Goal: Transaction & Acquisition: Purchase product/service

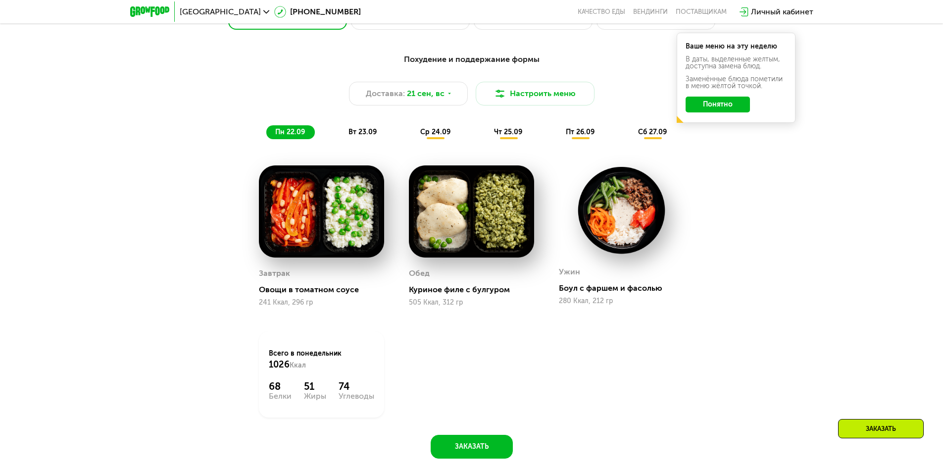
scroll to position [842, 0]
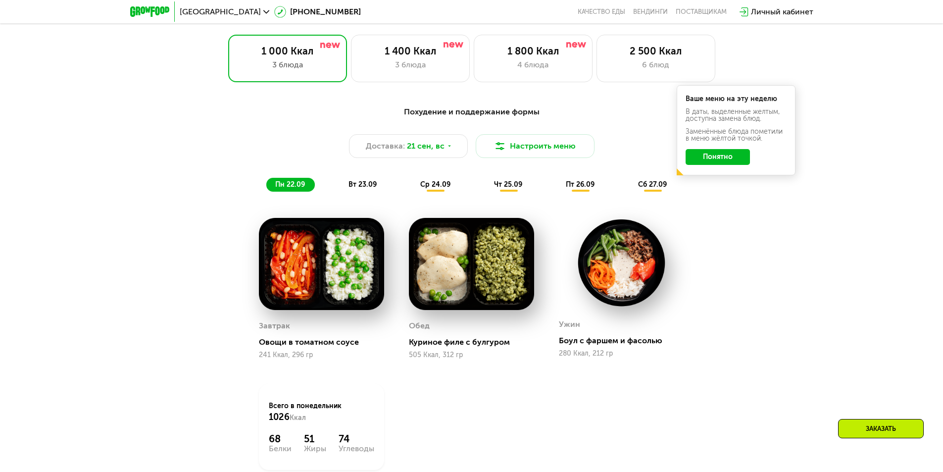
drag, startPoint x: 721, startPoint y: 156, endPoint x: 740, endPoint y: 169, distance: 22.8
click at [721, 157] on button "Понятно" at bounding box center [718, 157] width 64 height 16
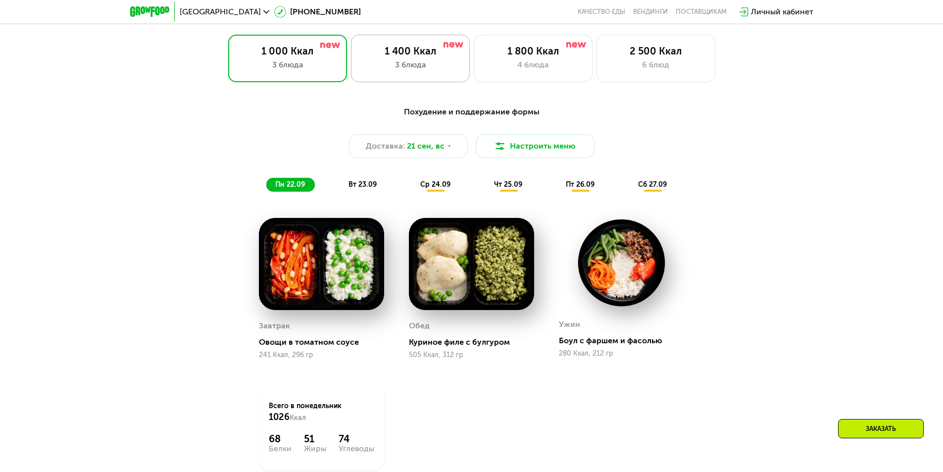
click at [407, 66] on div "3 блюда" at bounding box center [410, 65] width 98 height 12
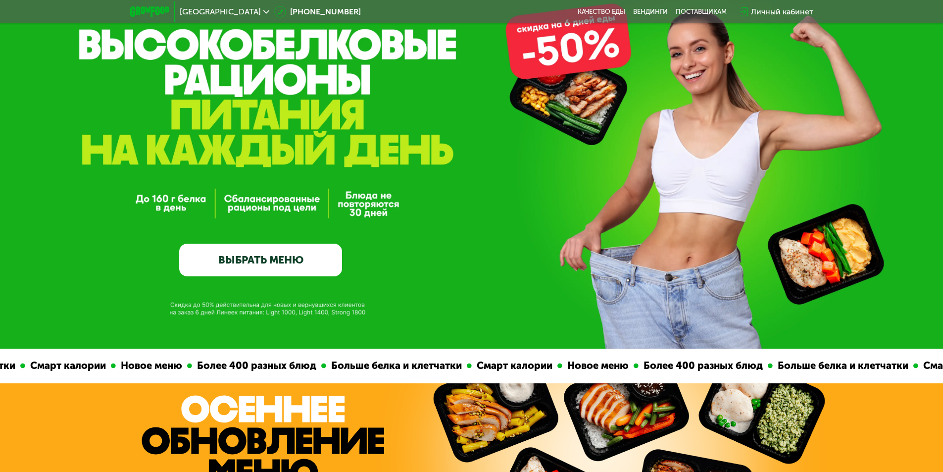
scroll to position [0, 0]
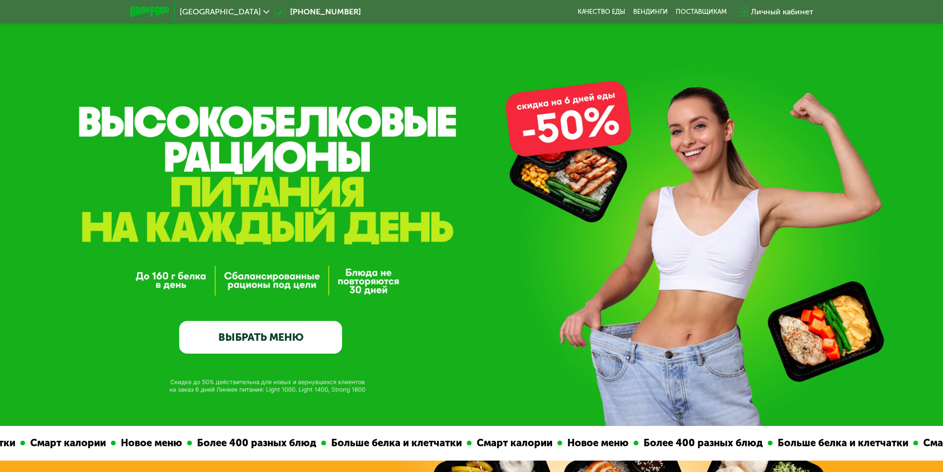
click at [277, 338] on link "ВЫБРАТЬ МЕНЮ" at bounding box center [260, 337] width 163 height 33
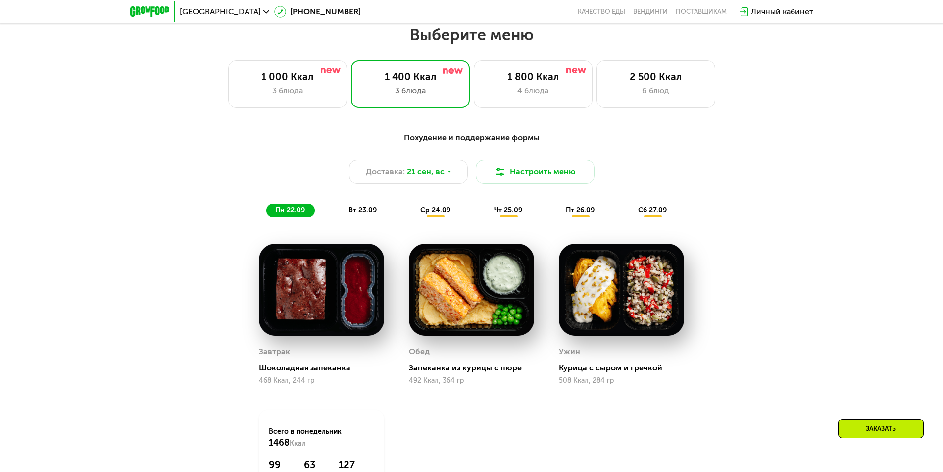
scroll to position [821, 0]
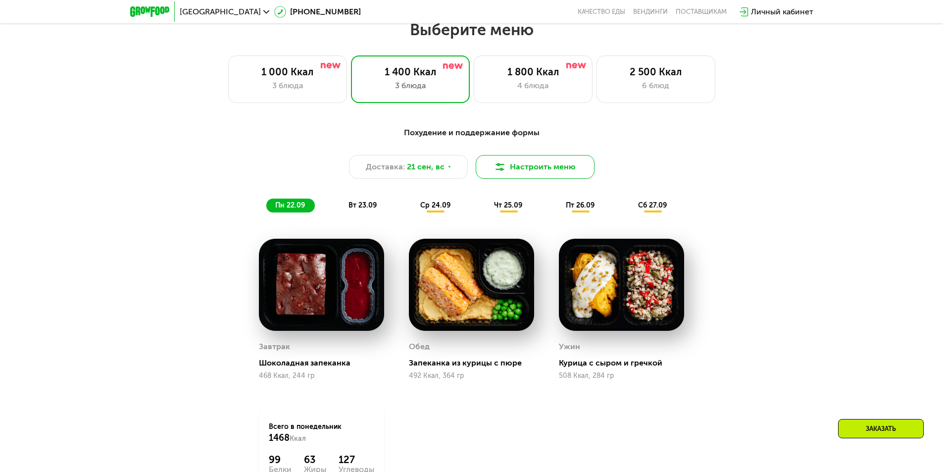
click at [553, 171] on button "Настроить меню" at bounding box center [535, 167] width 119 height 24
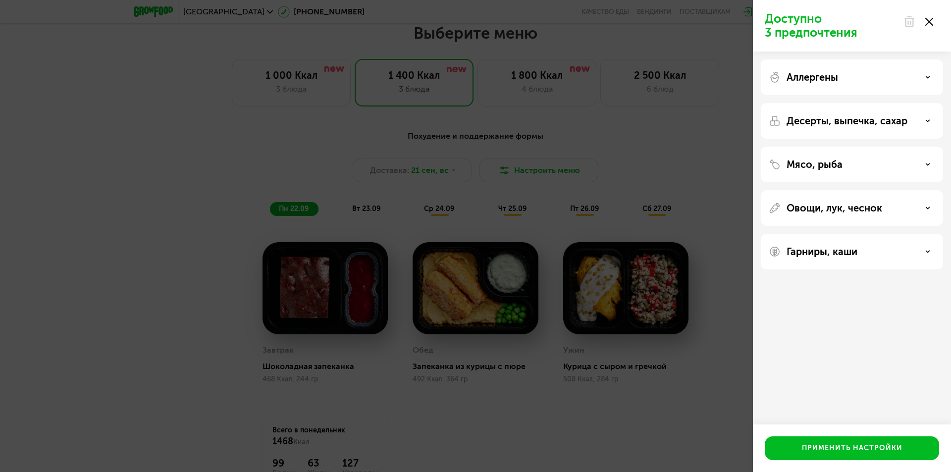
click at [925, 72] on div "Аллергены" at bounding box center [852, 77] width 166 height 12
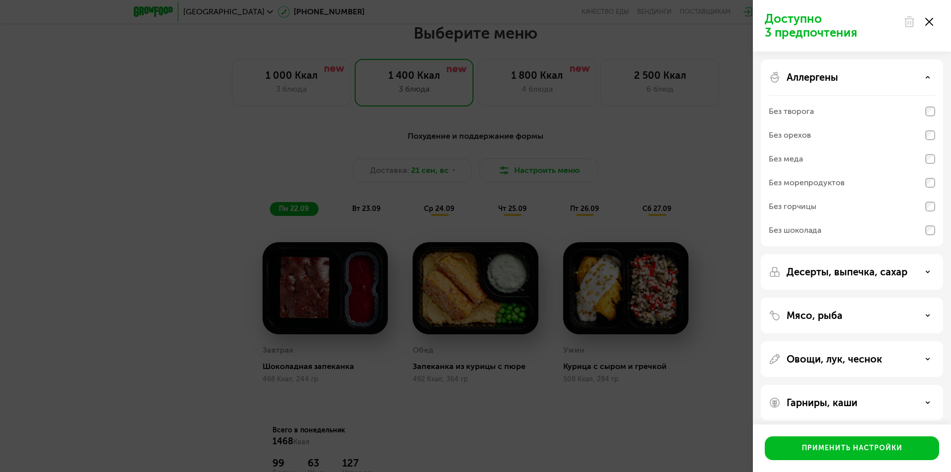
click at [925, 72] on div "Аллергены" at bounding box center [852, 77] width 166 height 12
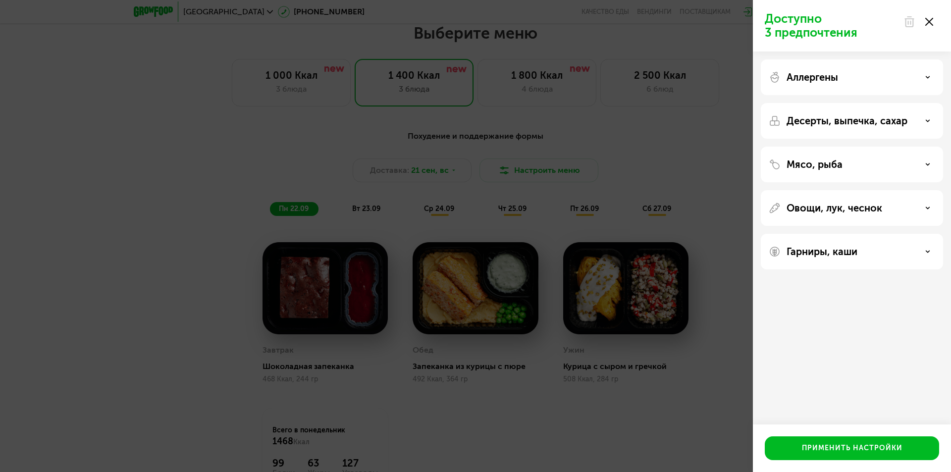
click at [926, 118] on icon at bounding box center [927, 120] width 5 height 5
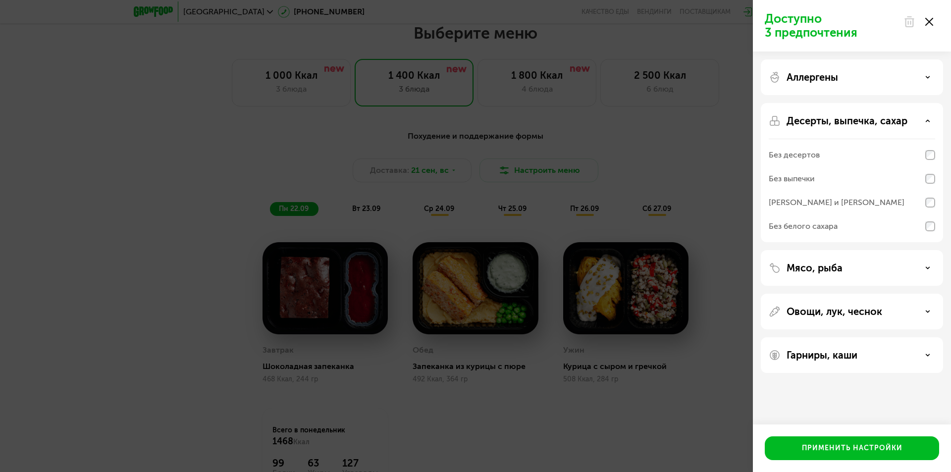
click at [927, 118] on icon at bounding box center [927, 120] width 5 height 5
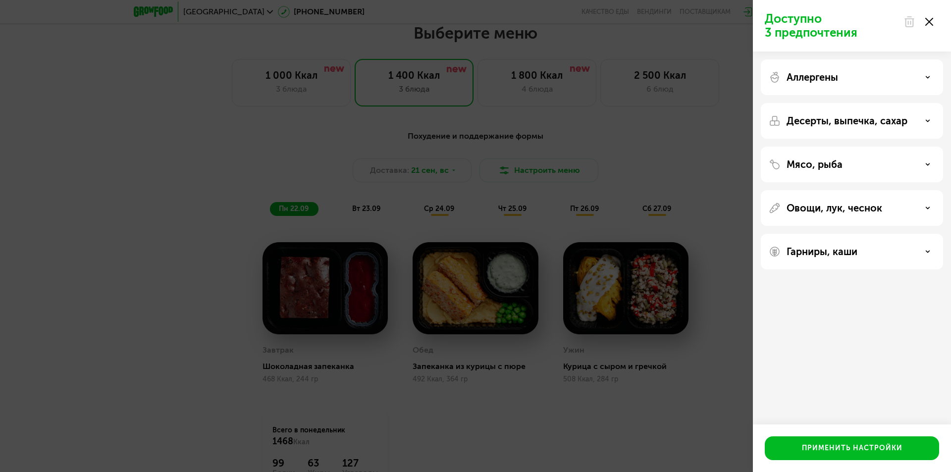
click at [919, 166] on div "Мясо, рыба" at bounding box center [852, 164] width 166 height 12
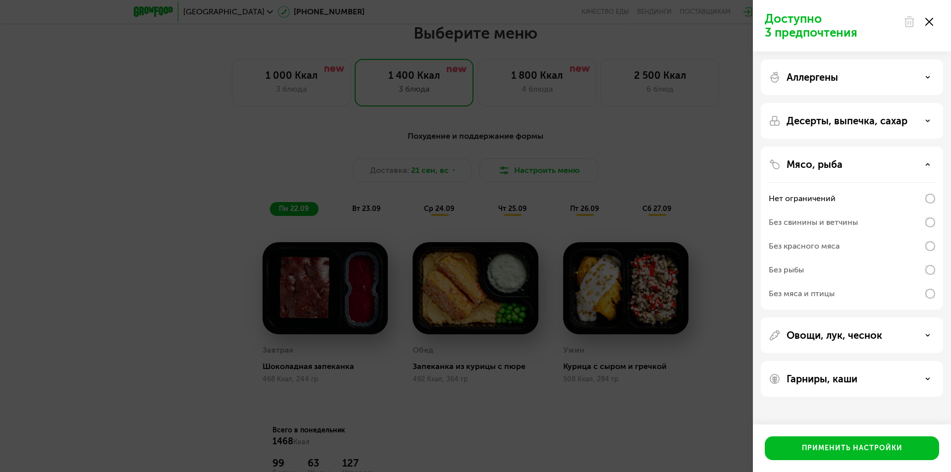
click at [919, 166] on div "Мясо, рыба" at bounding box center [852, 164] width 166 height 12
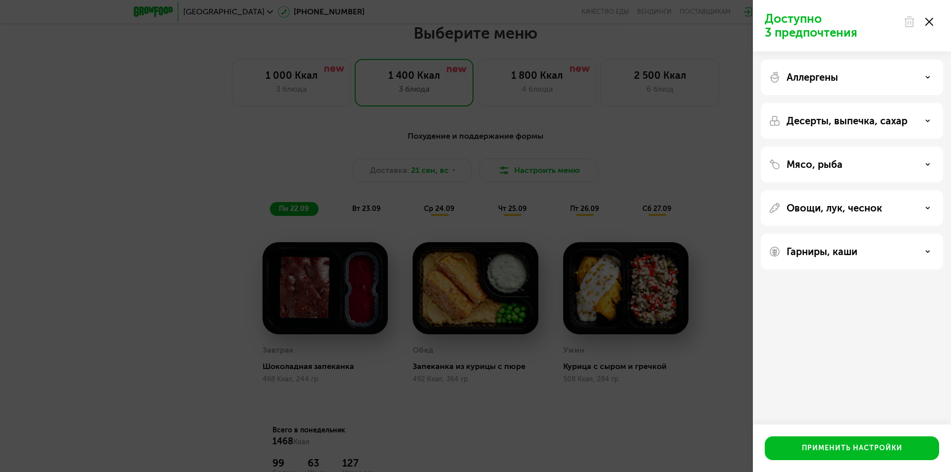
click at [742, 329] on div "Доступно 3 предпочтения Аллергены Десерты, выпечка, сахар Мясо, рыба Овощи, лук…" at bounding box center [475, 236] width 951 height 472
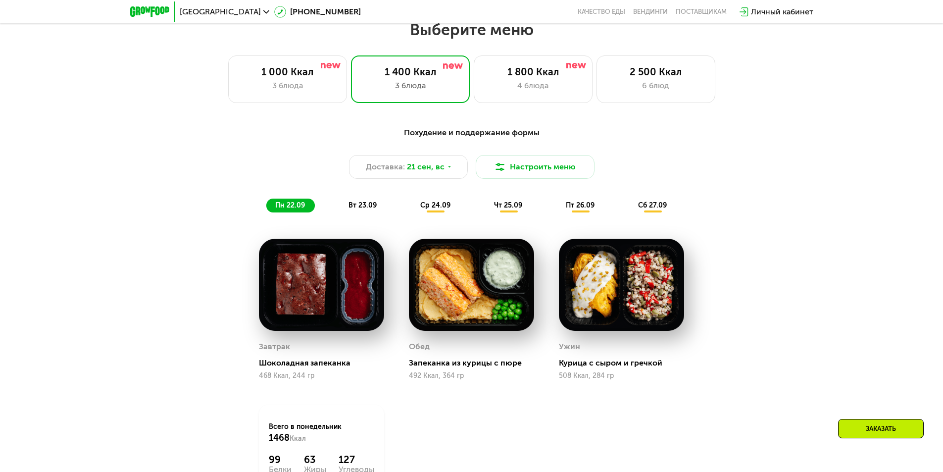
click at [361, 209] on span "вт 23.09" at bounding box center [363, 205] width 28 height 8
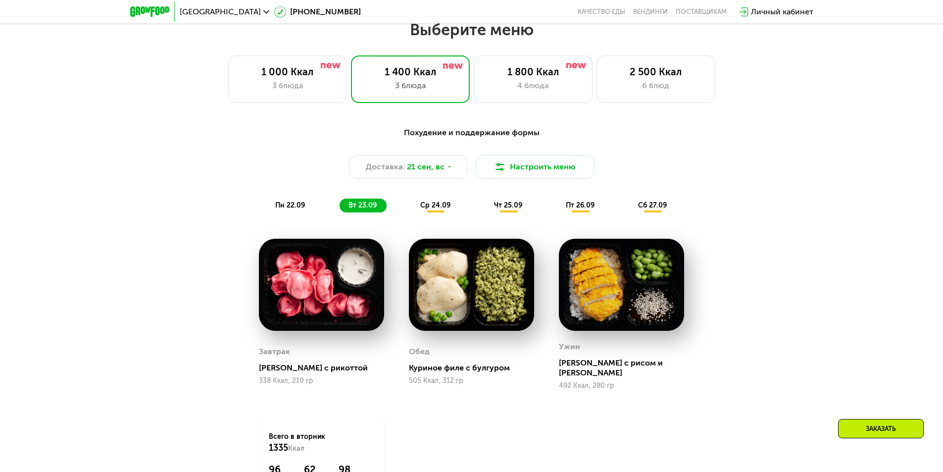
click at [293, 209] on span "пн 22.09" at bounding box center [290, 205] width 30 height 8
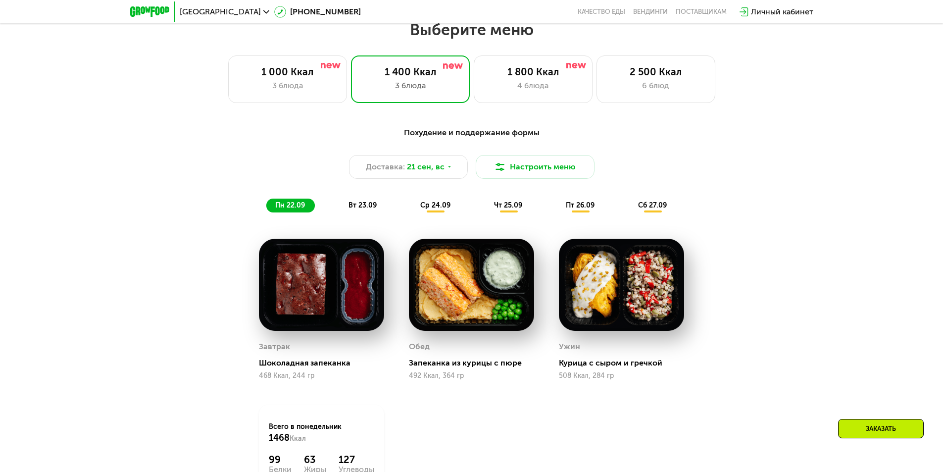
click at [365, 207] on span "вт 23.09" at bounding box center [363, 205] width 28 height 8
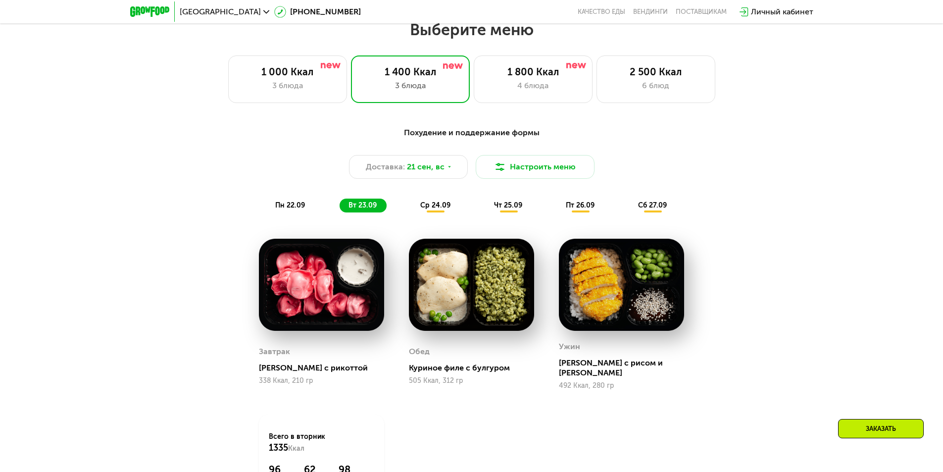
click at [439, 208] on span "ср 24.09" at bounding box center [435, 205] width 30 height 8
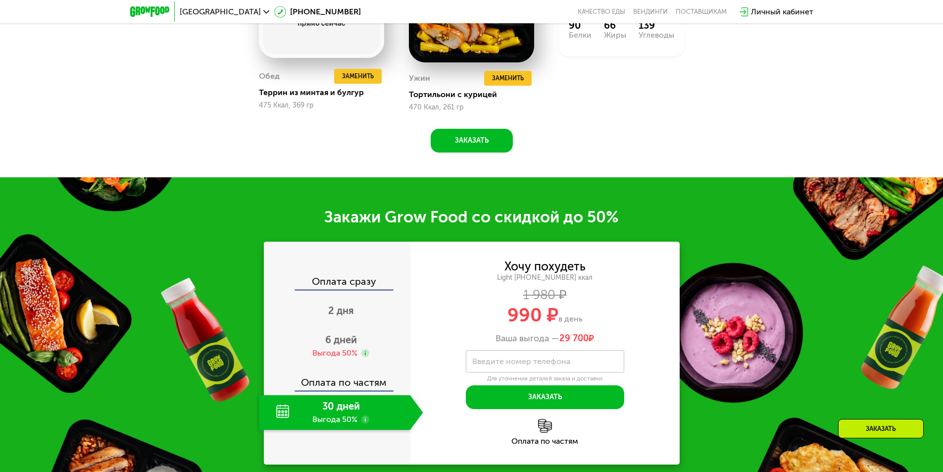
scroll to position [1366, 0]
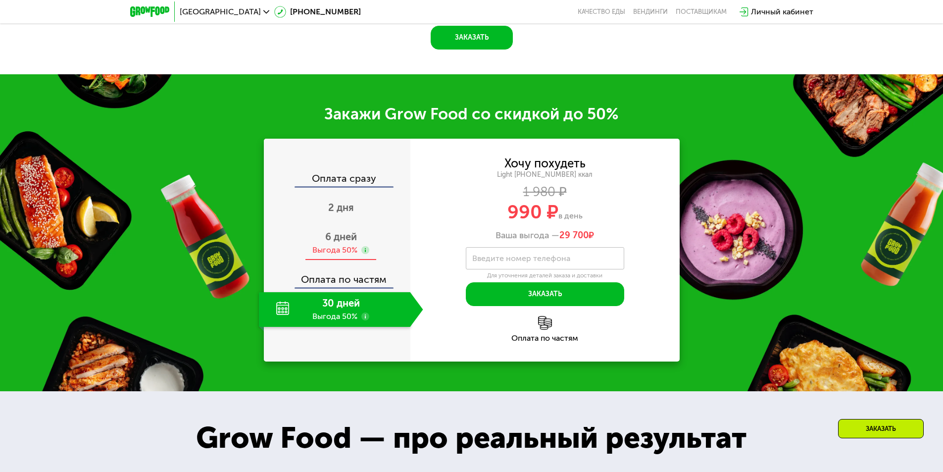
click at [340, 238] on span "6 дней" at bounding box center [341, 237] width 32 height 12
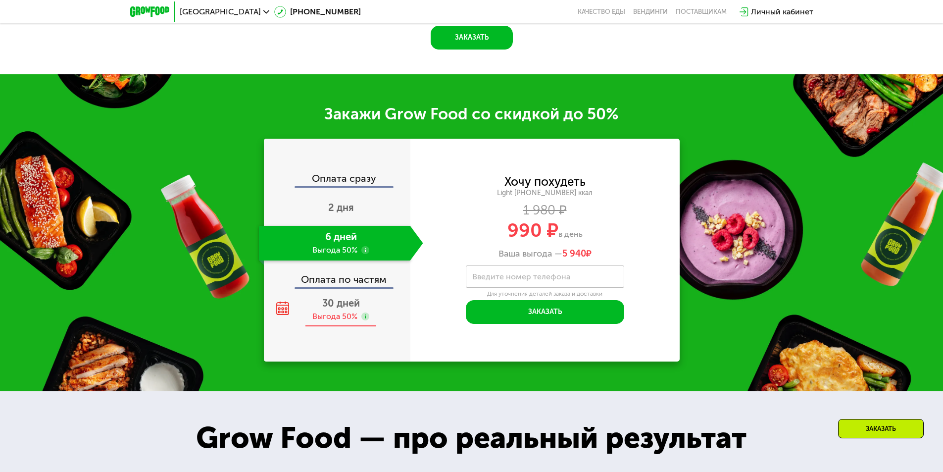
click at [319, 312] on div "30 дней Выгода 50%" at bounding box center [341, 309] width 164 height 35
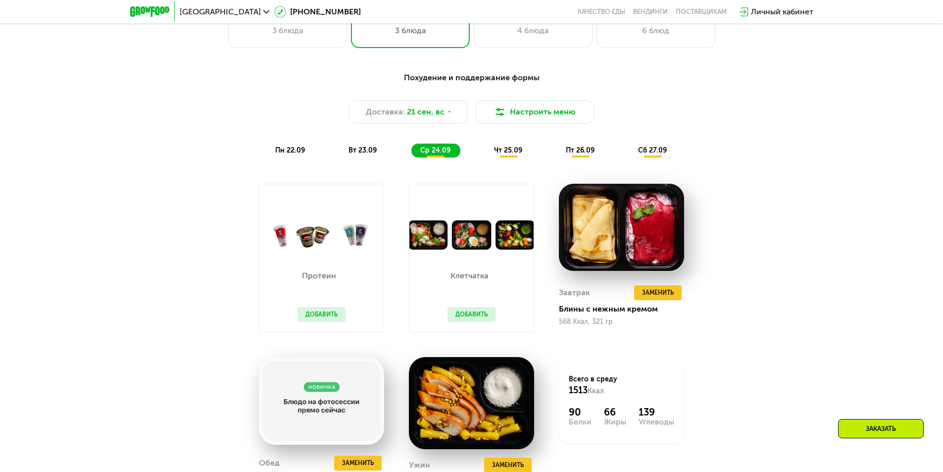
scroll to position [871, 0]
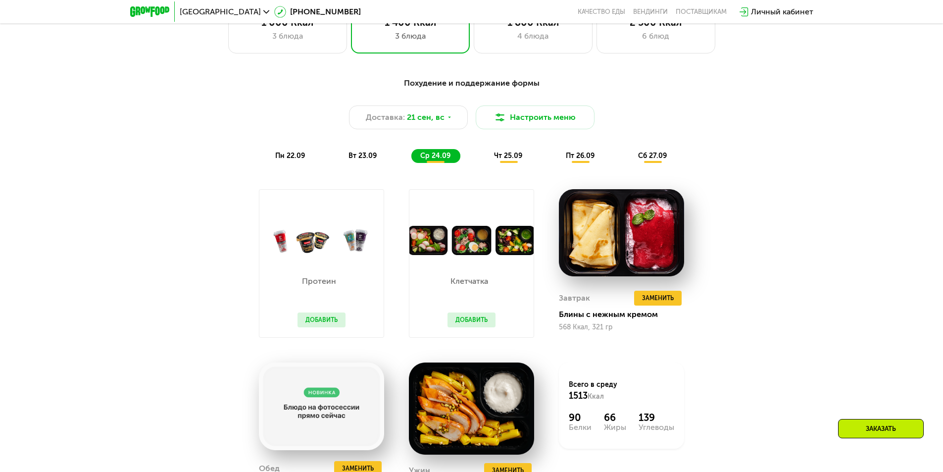
click at [518, 160] on span "чт 25.09" at bounding box center [508, 156] width 28 height 8
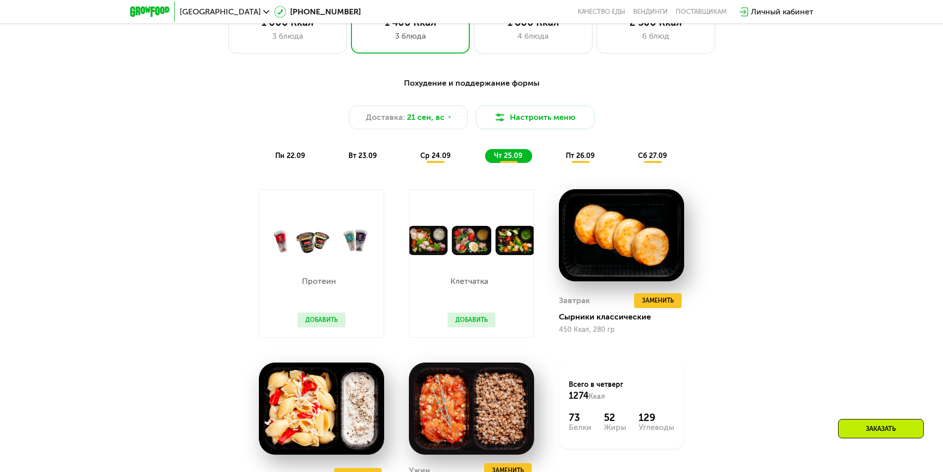
click at [572, 163] on div "пт 26.09" at bounding box center [581, 156] width 48 height 14
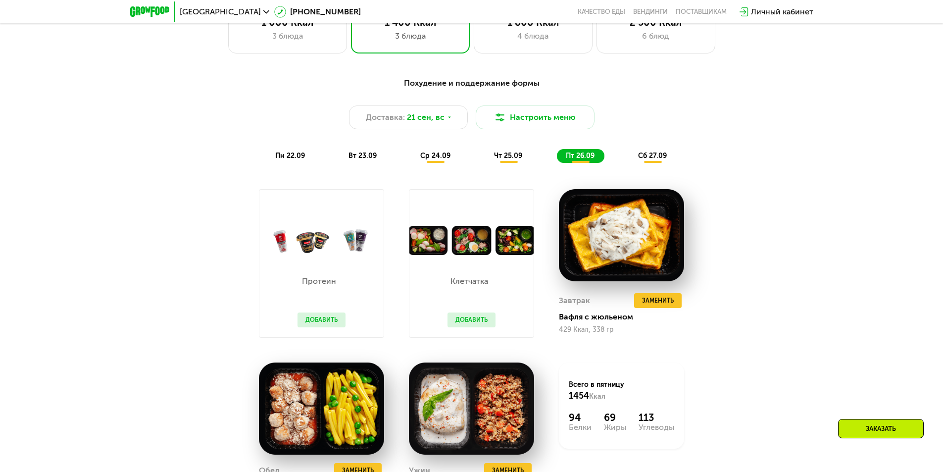
click at [641, 158] on span "сб 27.09" at bounding box center [652, 156] width 29 height 8
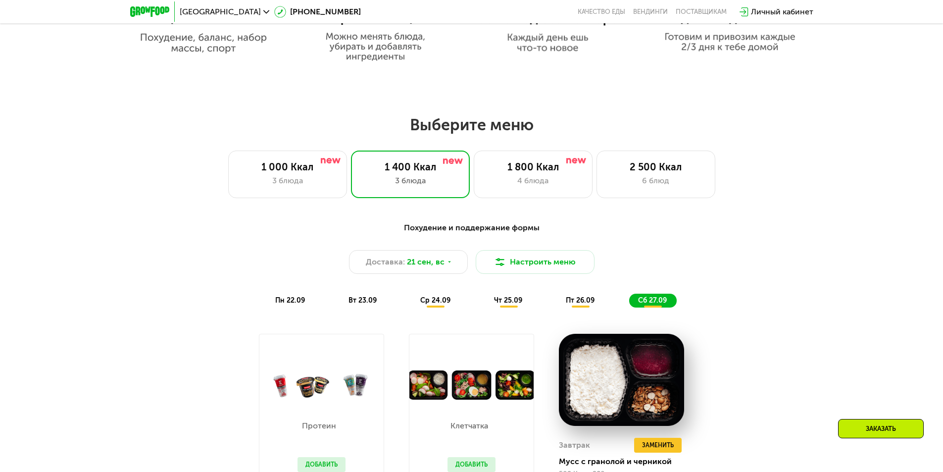
scroll to position [722, 0]
